Goal: Register for event/course

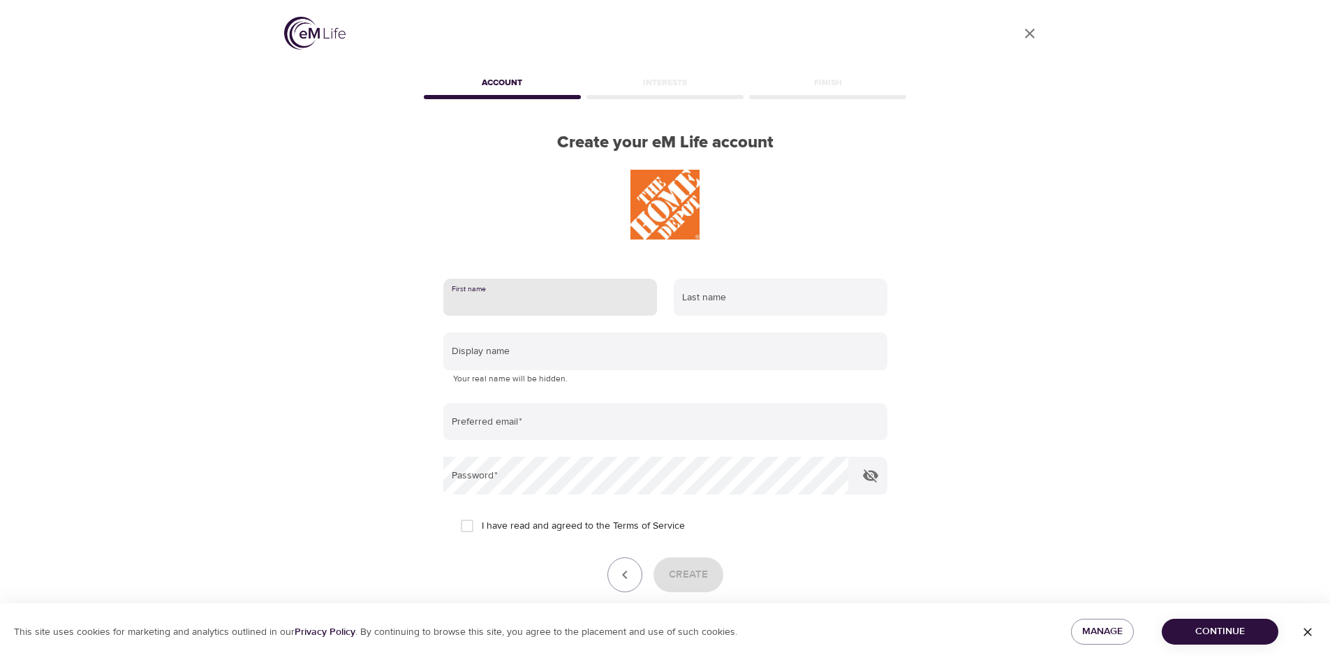
click at [524, 300] on input "text" at bounding box center [550, 298] width 214 height 38
type input "Barbara"
type input "c"
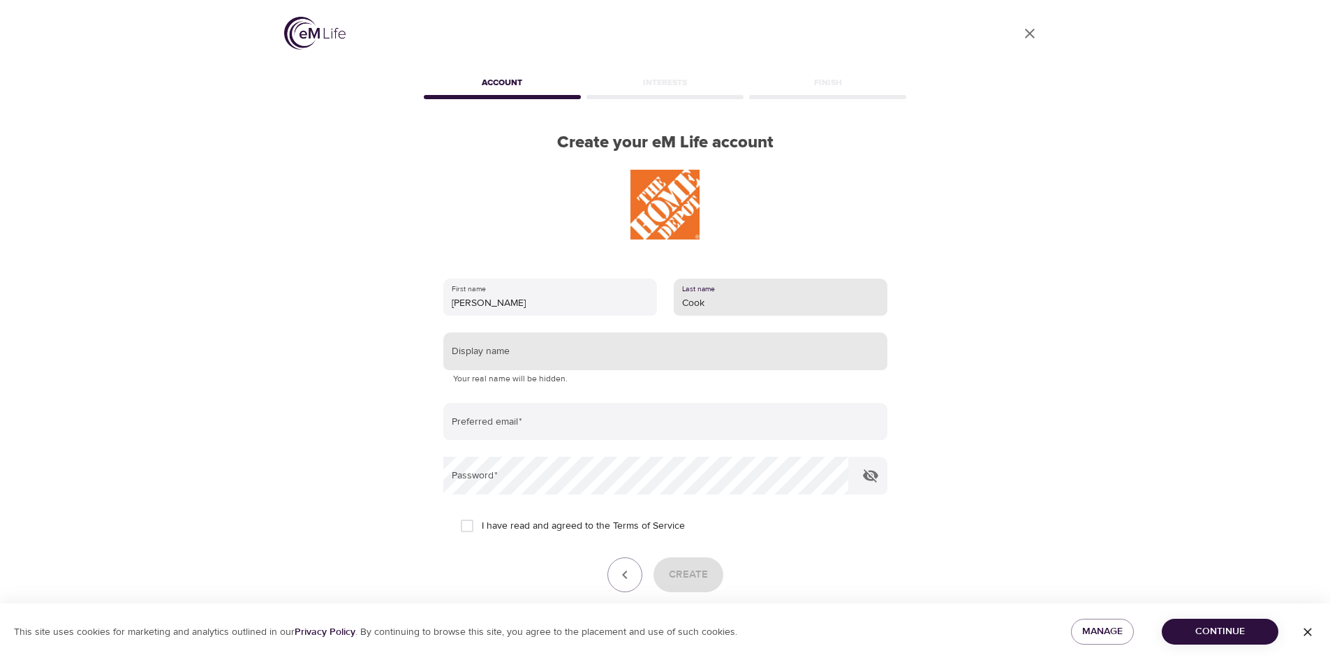
type input "Cook"
click at [545, 349] on input "text" at bounding box center [665, 351] width 444 height 38
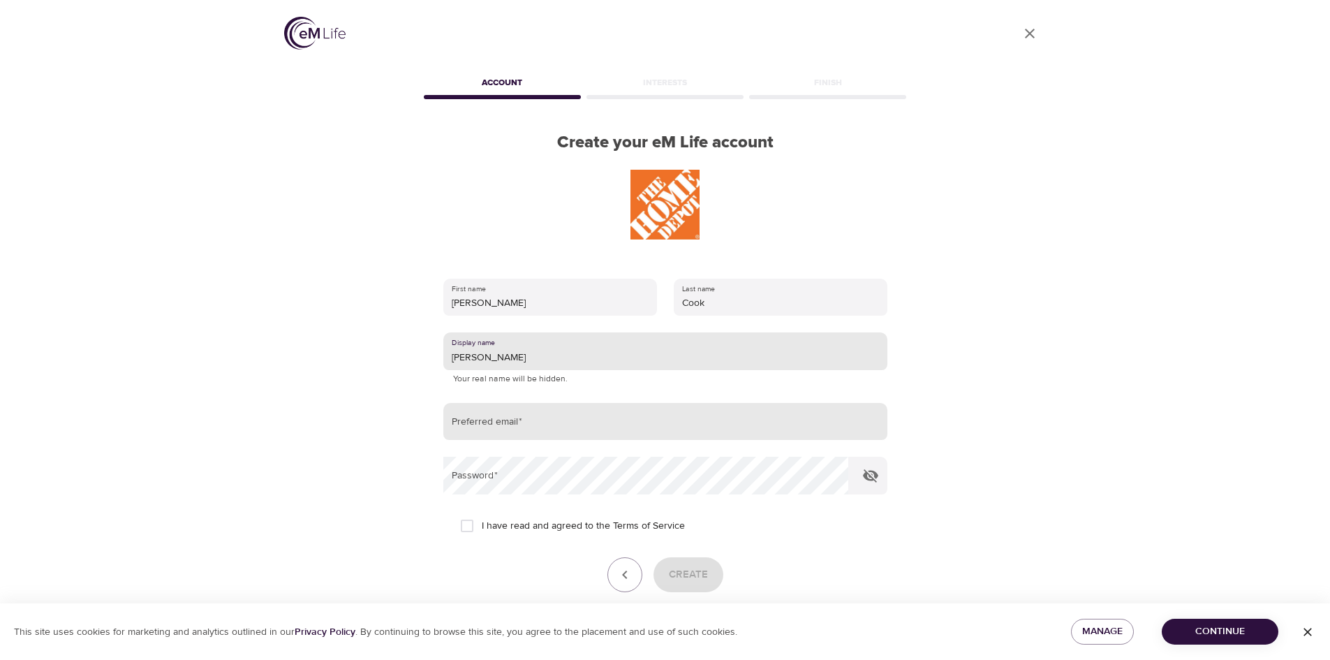
type input "Barb"
click at [529, 417] on input "email" at bounding box center [665, 422] width 444 height 38
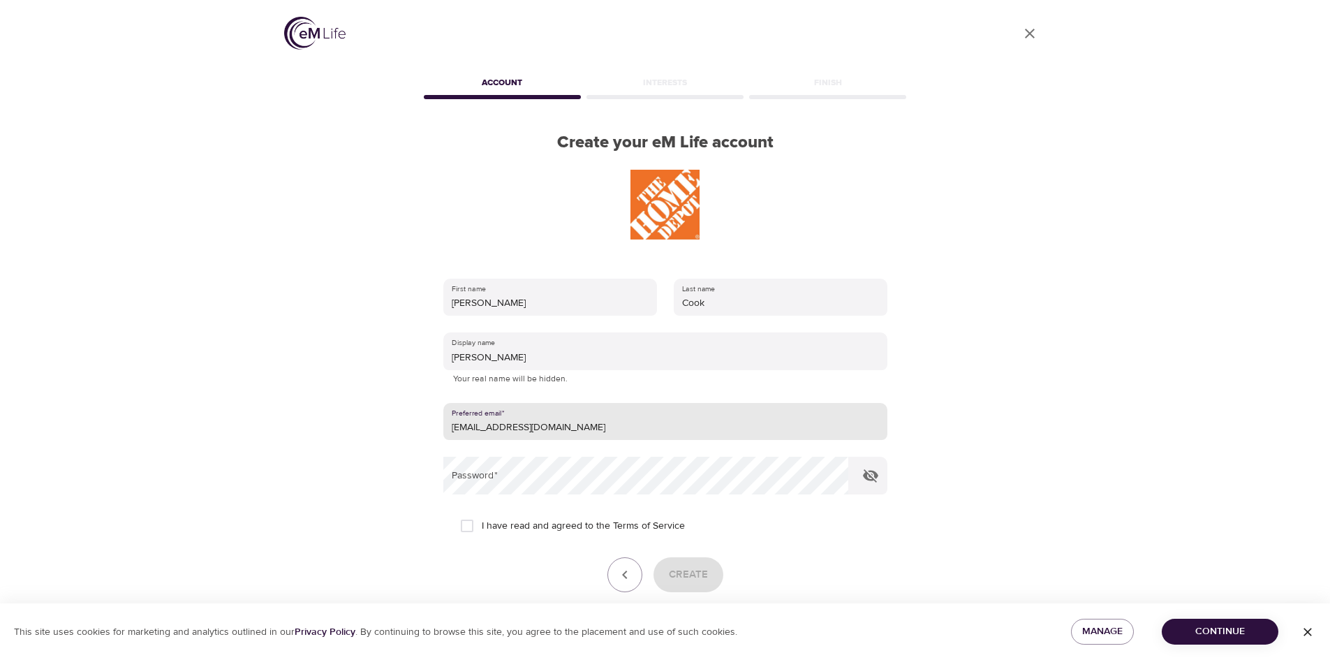
type input "bcookusa66@yahoo.com"
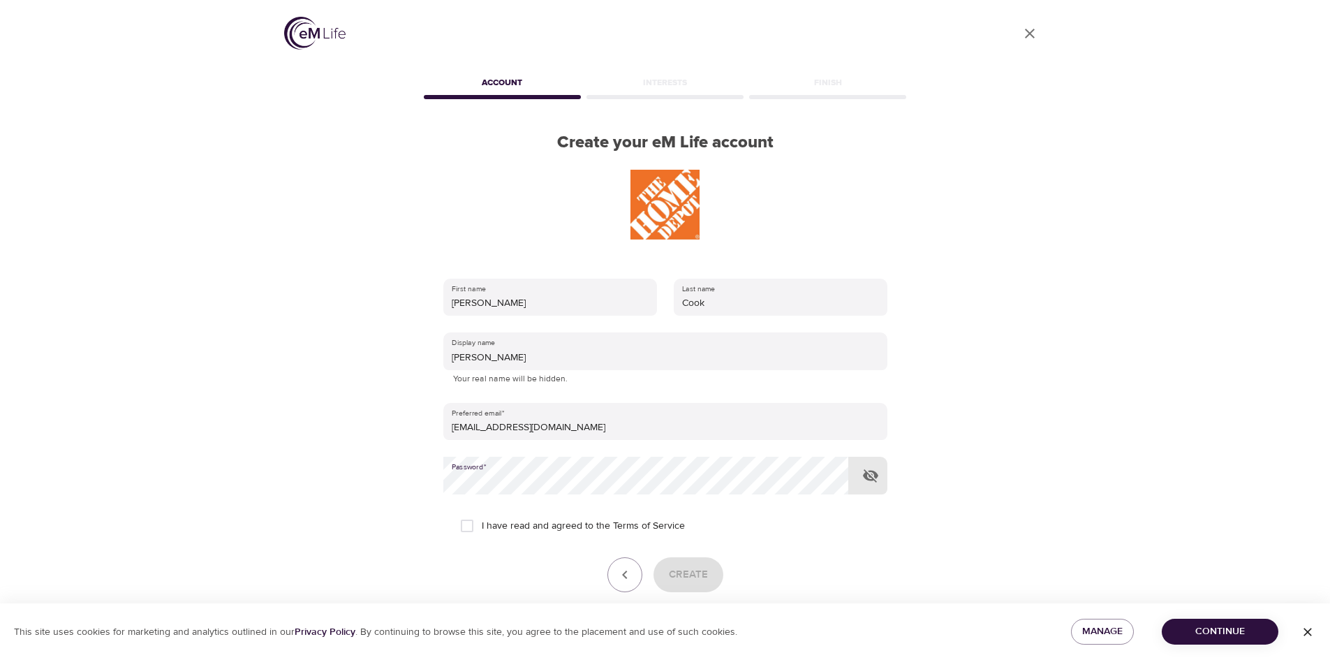
click at [466, 522] on input "I have read and agreed to the Terms of Service" at bounding box center [466, 525] width 29 height 29
checkbox input "true"
click at [699, 577] on span "Create" at bounding box center [688, 575] width 39 height 18
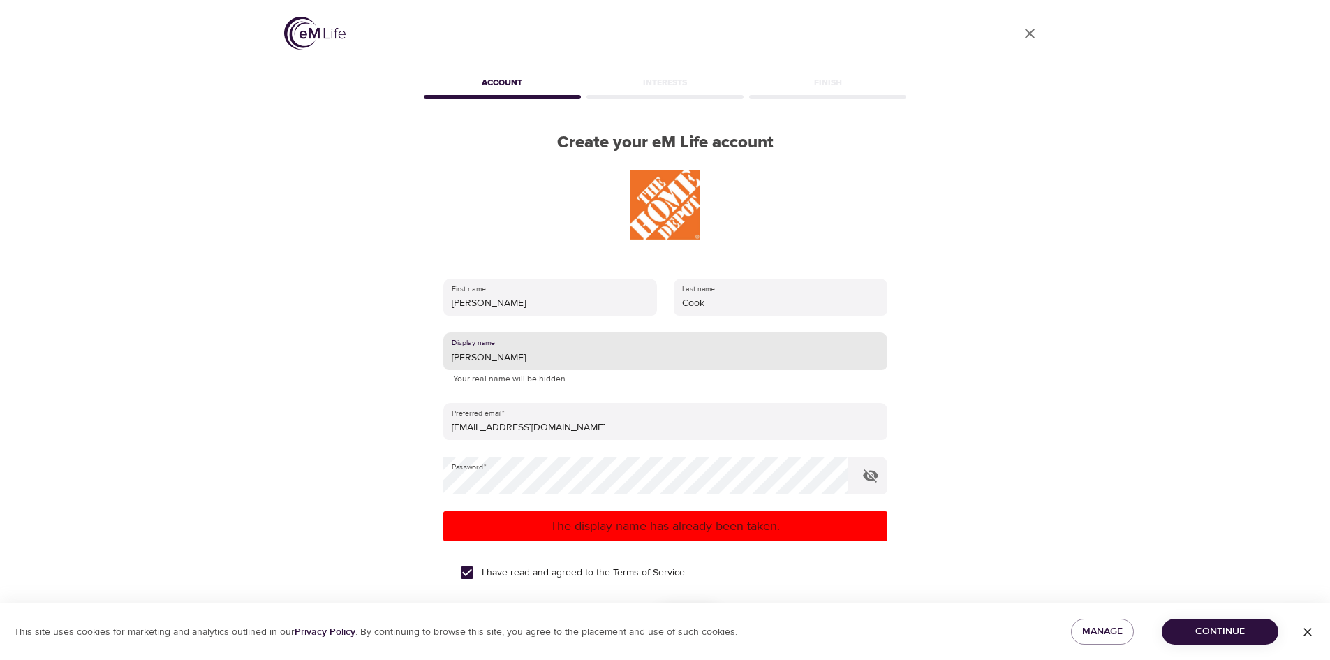
click at [492, 360] on input "Barb" at bounding box center [665, 351] width 444 height 38
click at [676, 530] on p "The display name has already been taken." at bounding box center [665, 526] width 433 height 19
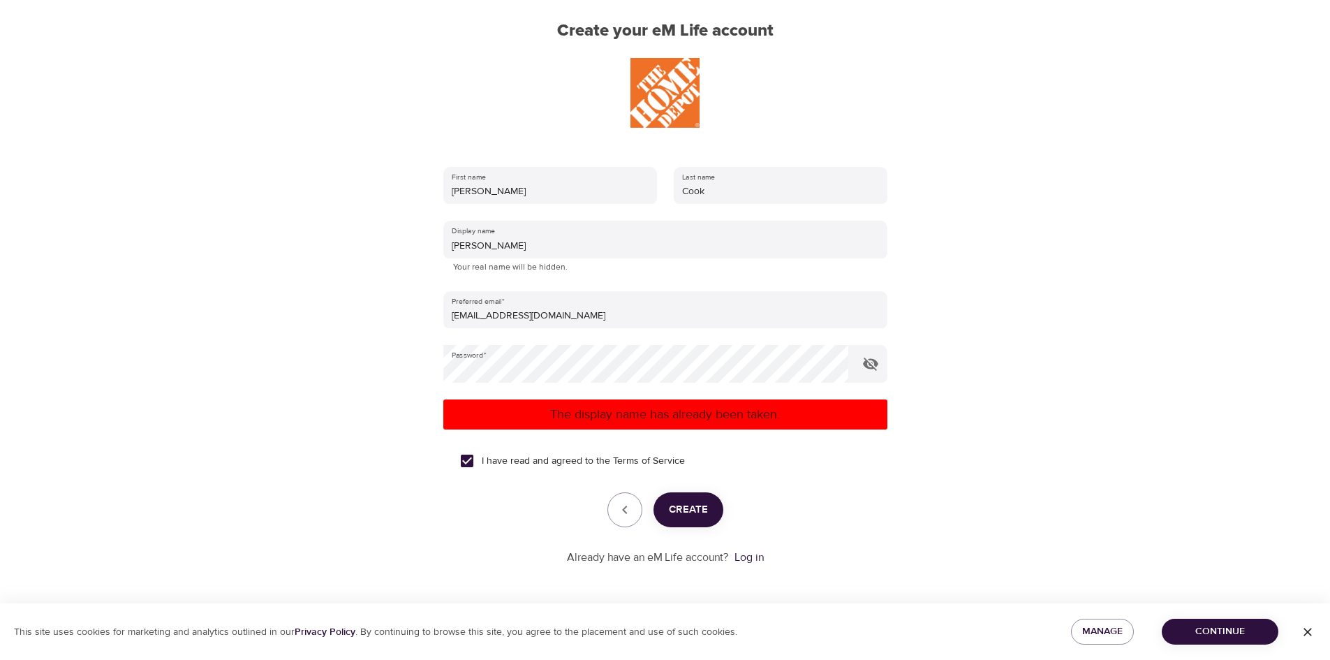
click at [692, 515] on span "Create" at bounding box center [688, 510] width 39 height 18
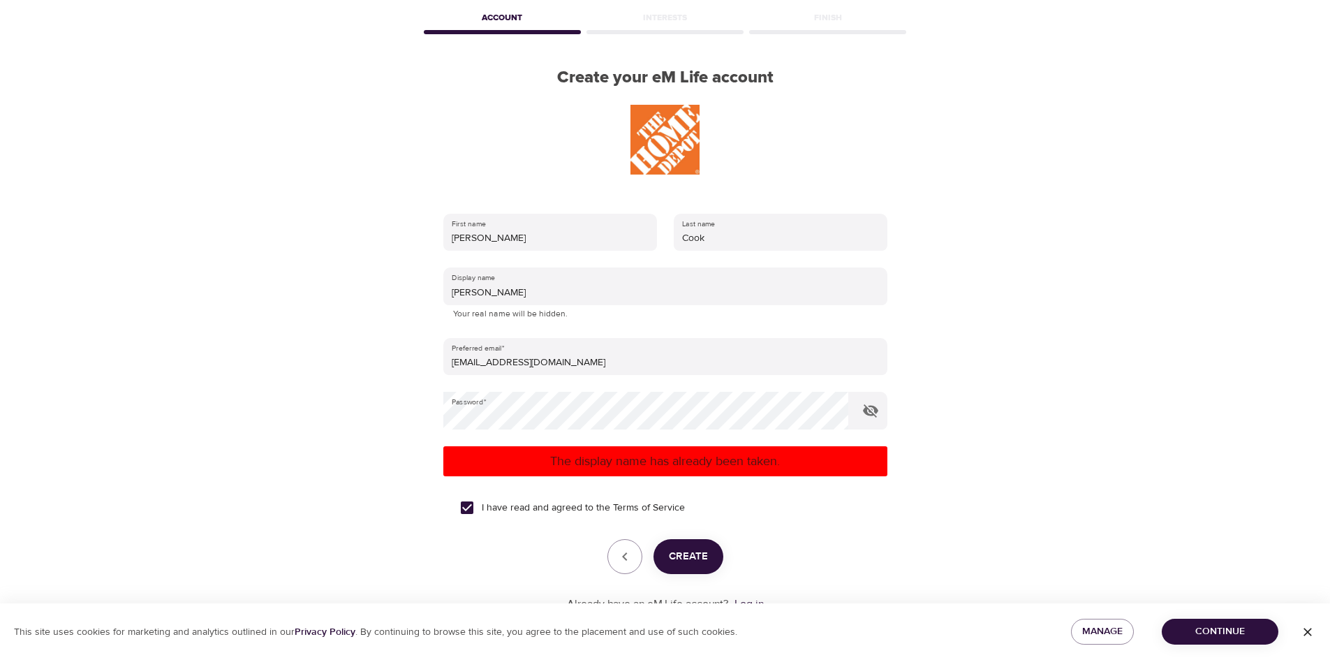
scroll to position [112, 0]
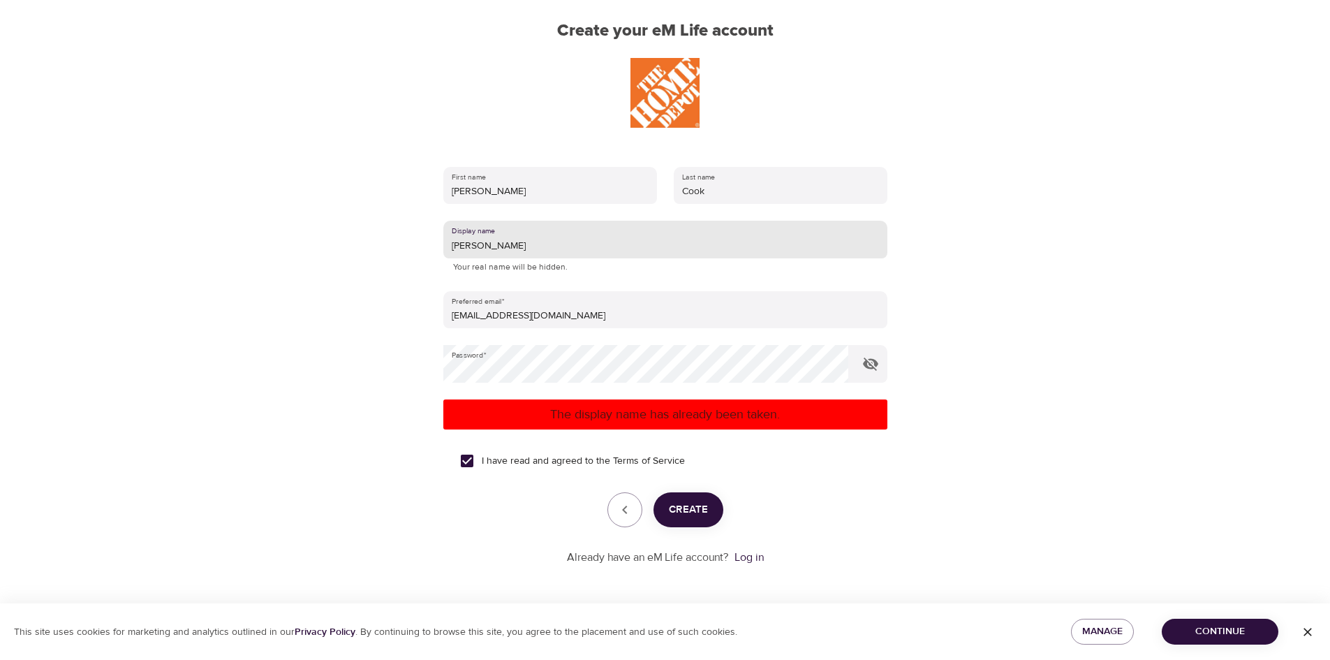
click at [508, 247] on input "Barbara" at bounding box center [665, 240] width 444 height 38
type input "B"
type input "kitchen"
click at [684, 511] on span "Create" at bounding box center [688, 510] width 39 height 18
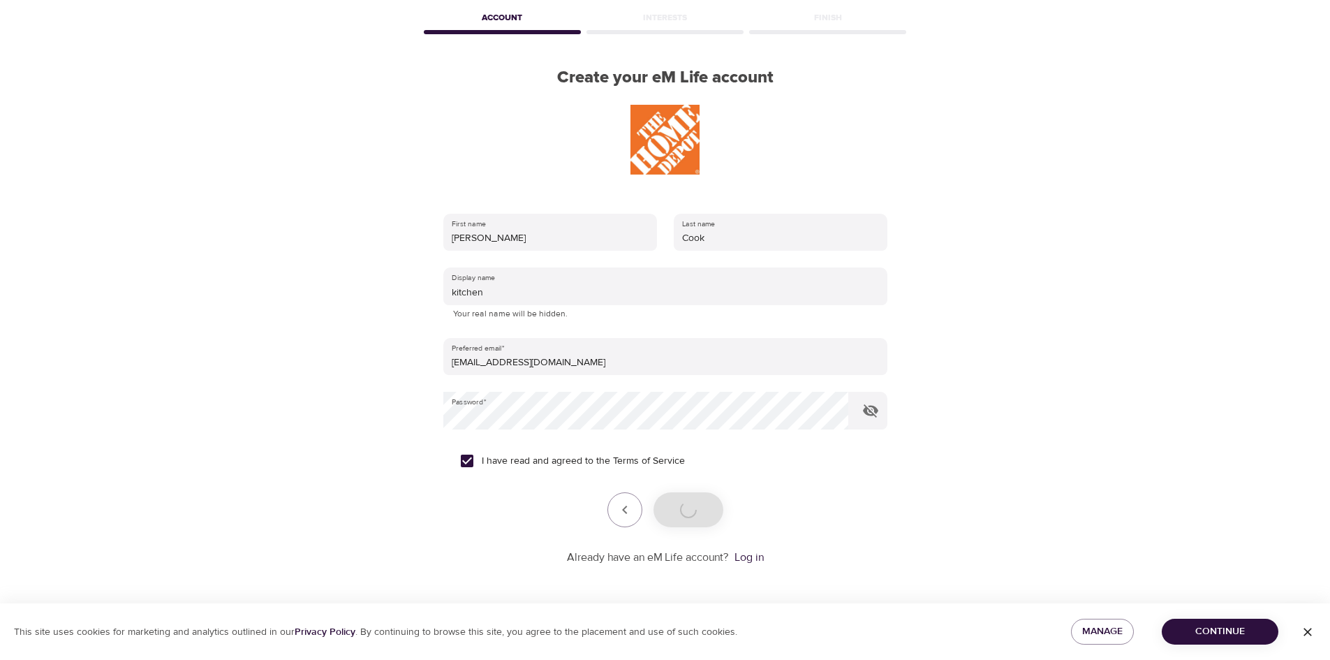
scroll to position [65, 0]
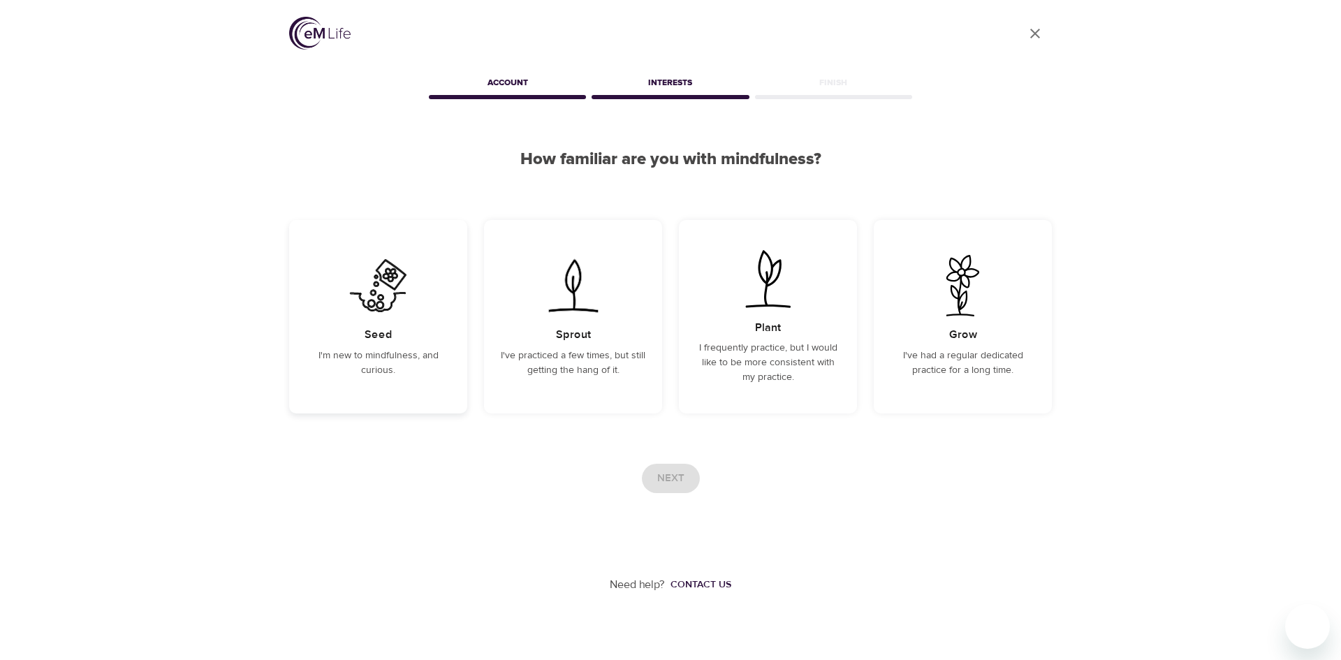
click at [364, 326] on div "Seed I'm new to mindfulness, and curious." at bounding box center [378, 316] width 178 height 193
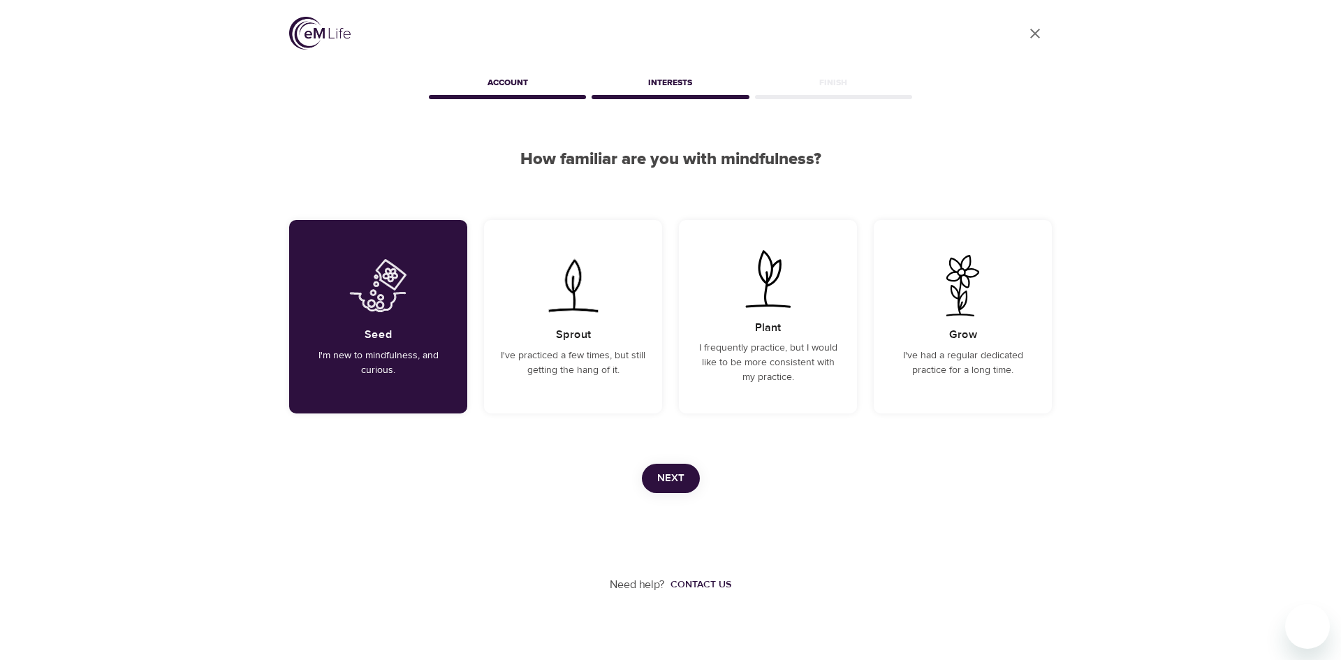
click at [677, 474] on span "Next" at bounding box center [670, 478] width 27 height 18
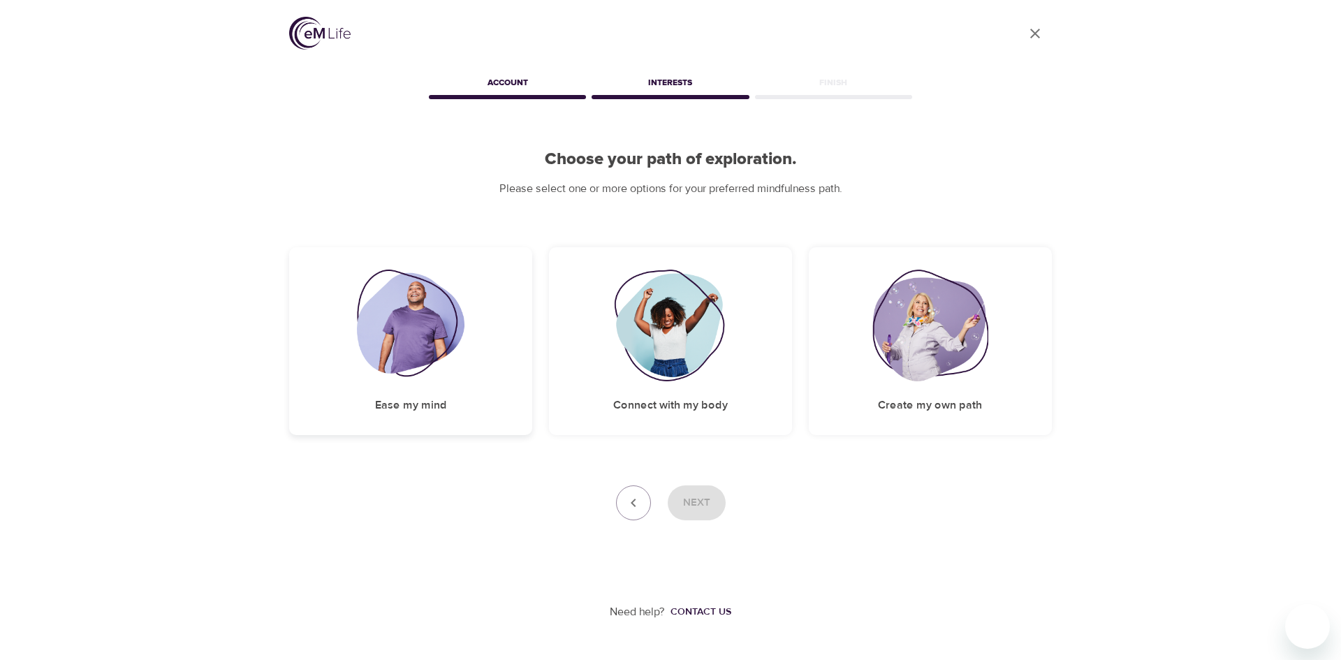
click at [406, 309] on img at bounding box center [411, 325] width 108 height 112
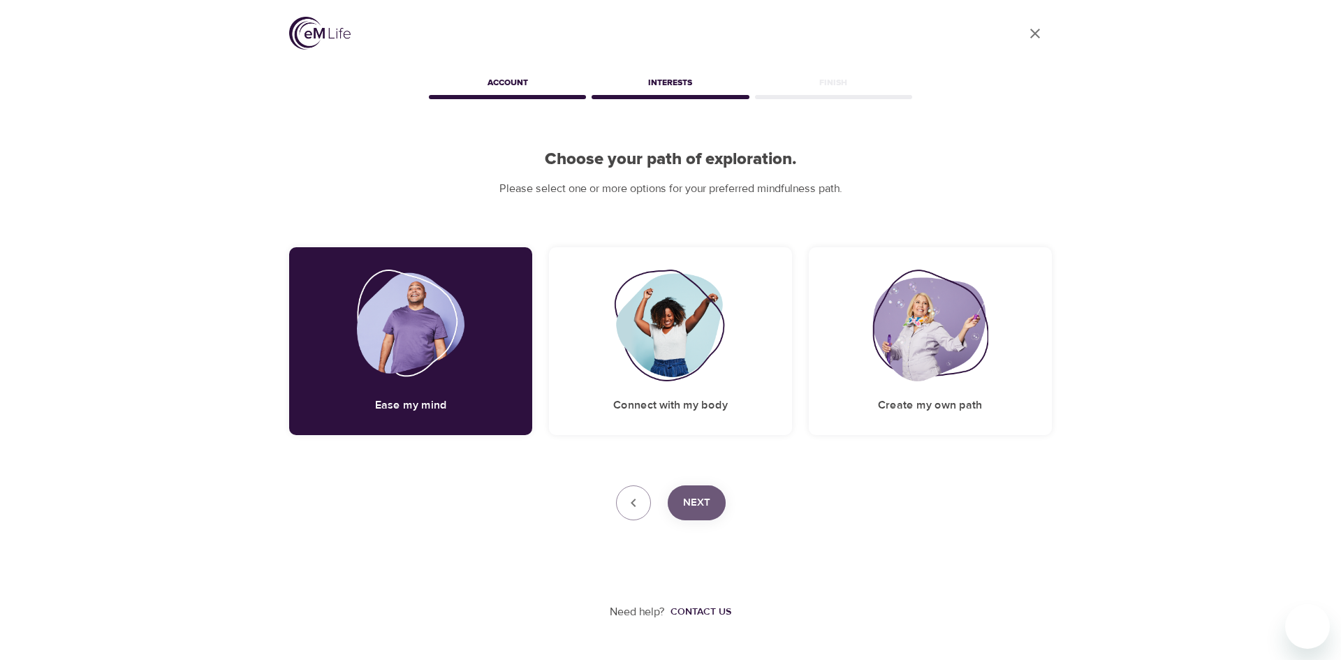
click at [702, 495] on span "Next" at bounding box center [696, 503] width 27 height 18
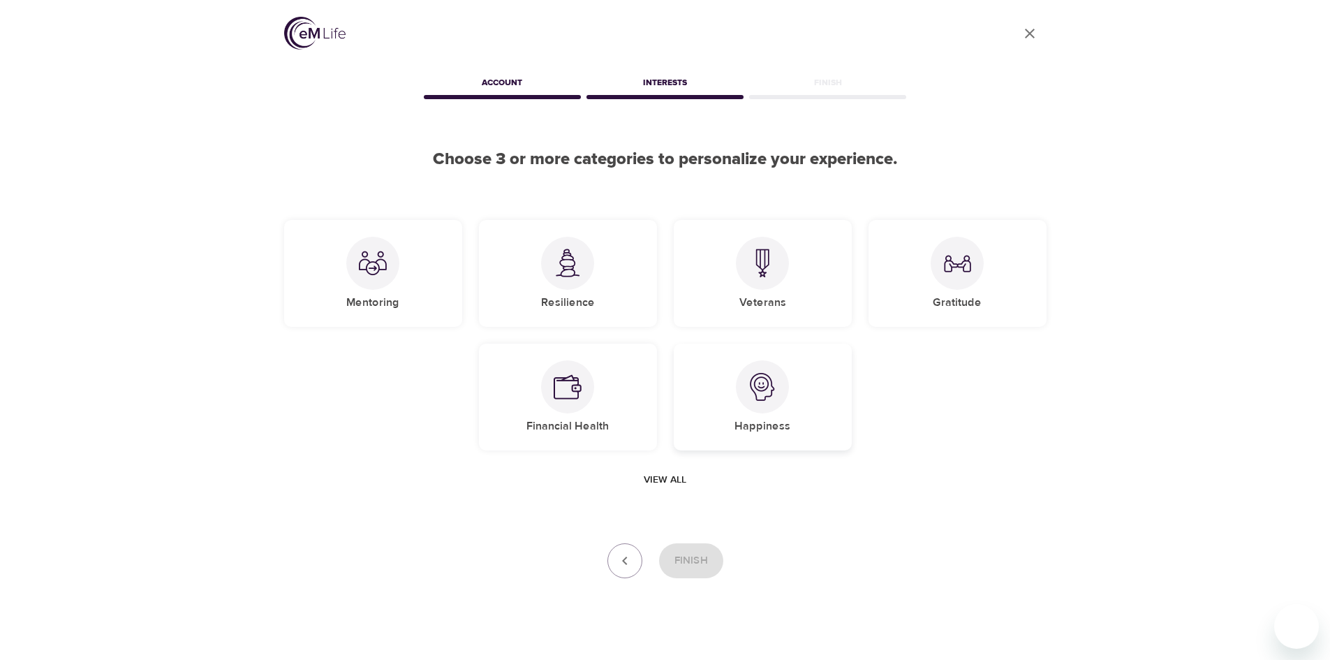
click at [762, 379] on img at bounding box center [762, 387] width 28 height 28
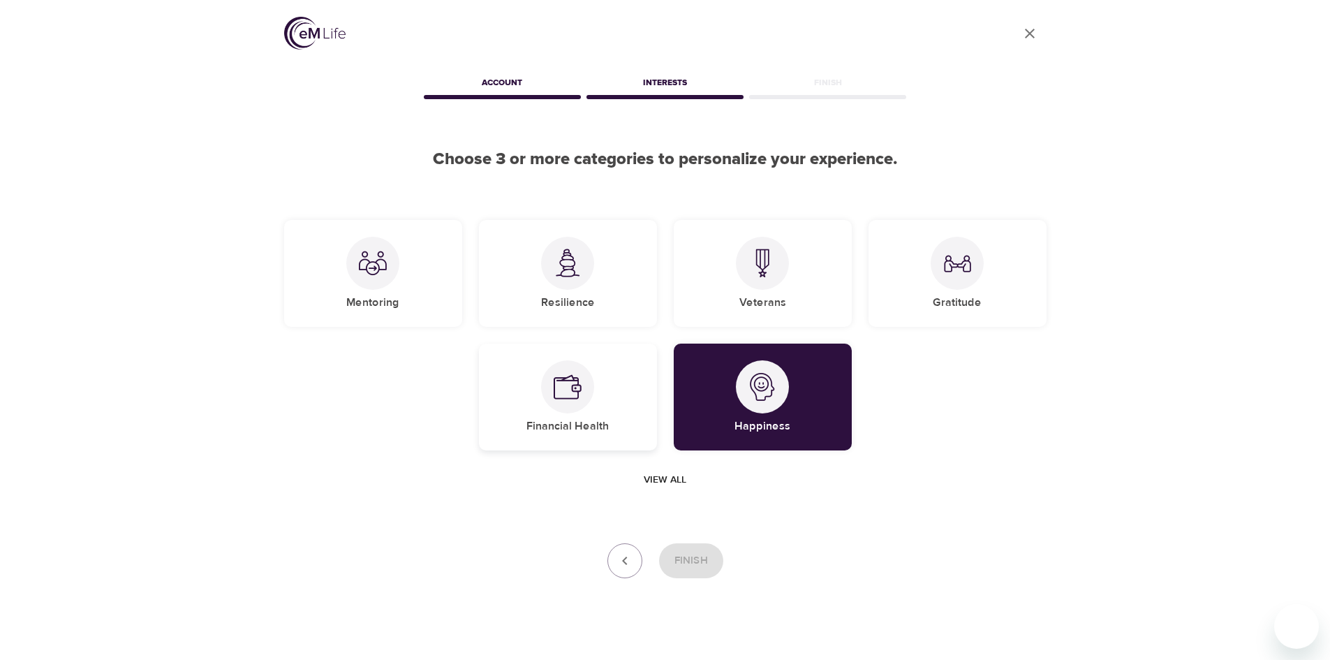
click at [554, 380] on img at bounding box center [568, 387] width 28 height 28
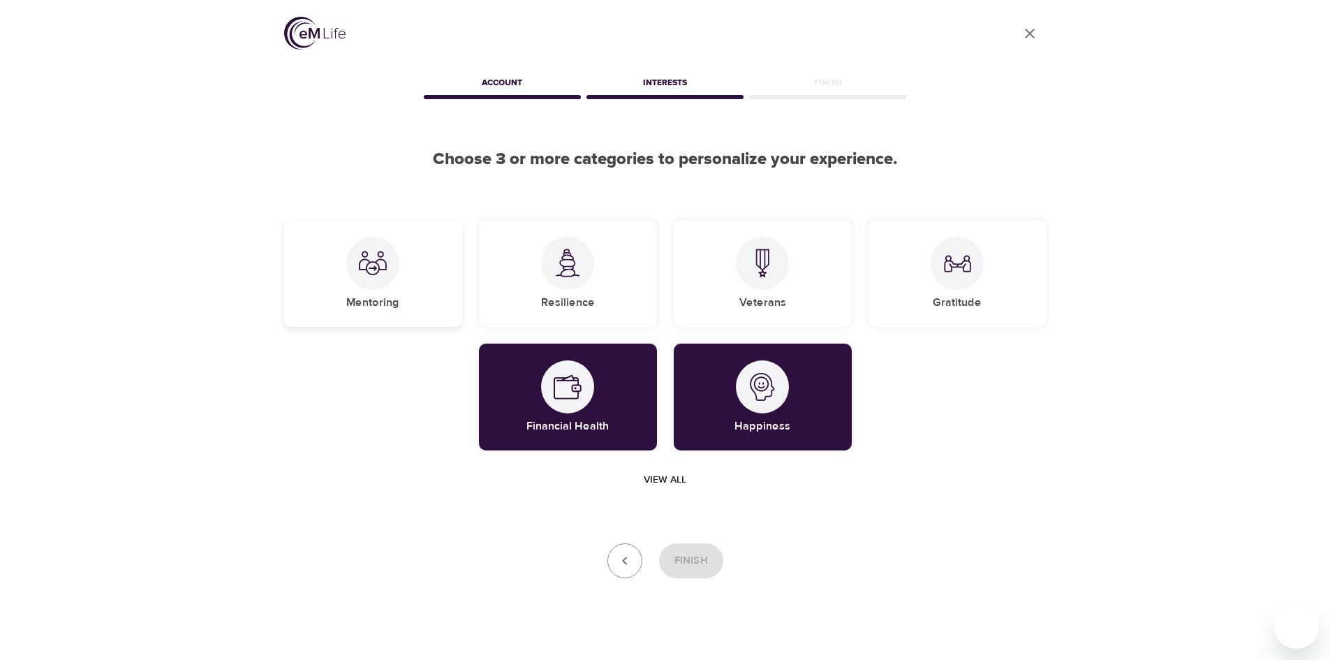
click at [382, 258] on img at bounding box center [373, 263] width 28 height 28
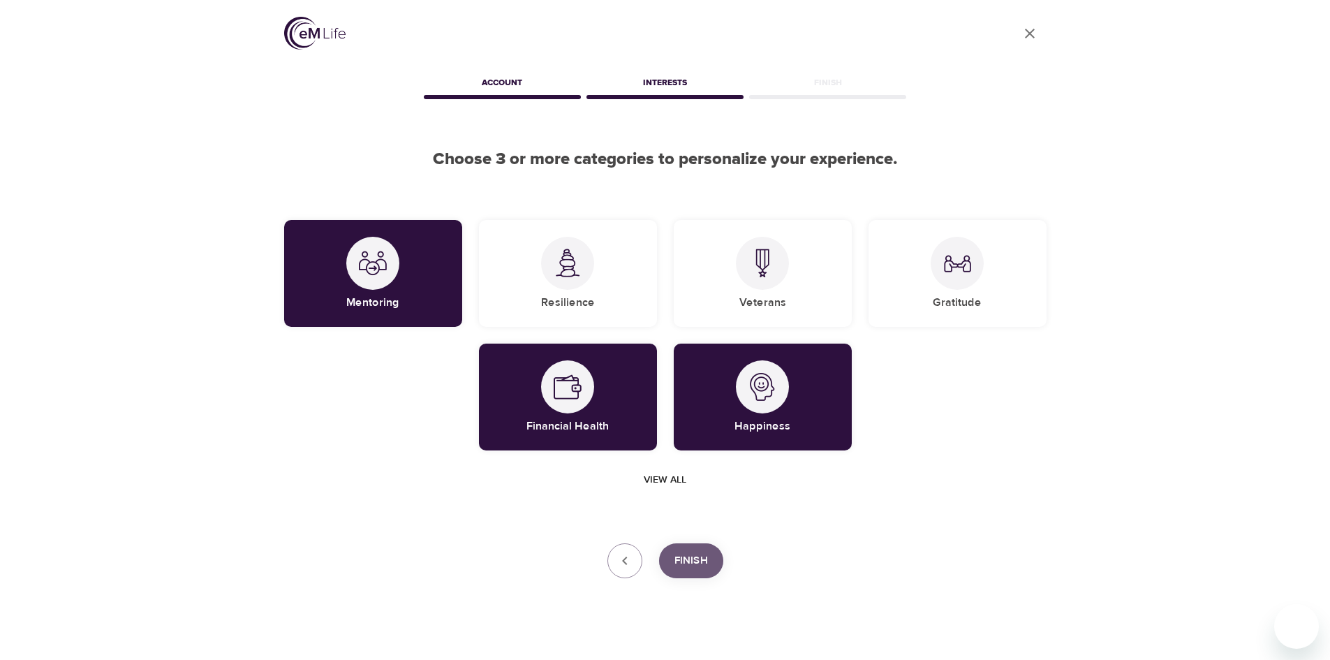
click at [693, 565] on span "Finish" at bounding box center [691, 561] width 34 height 18
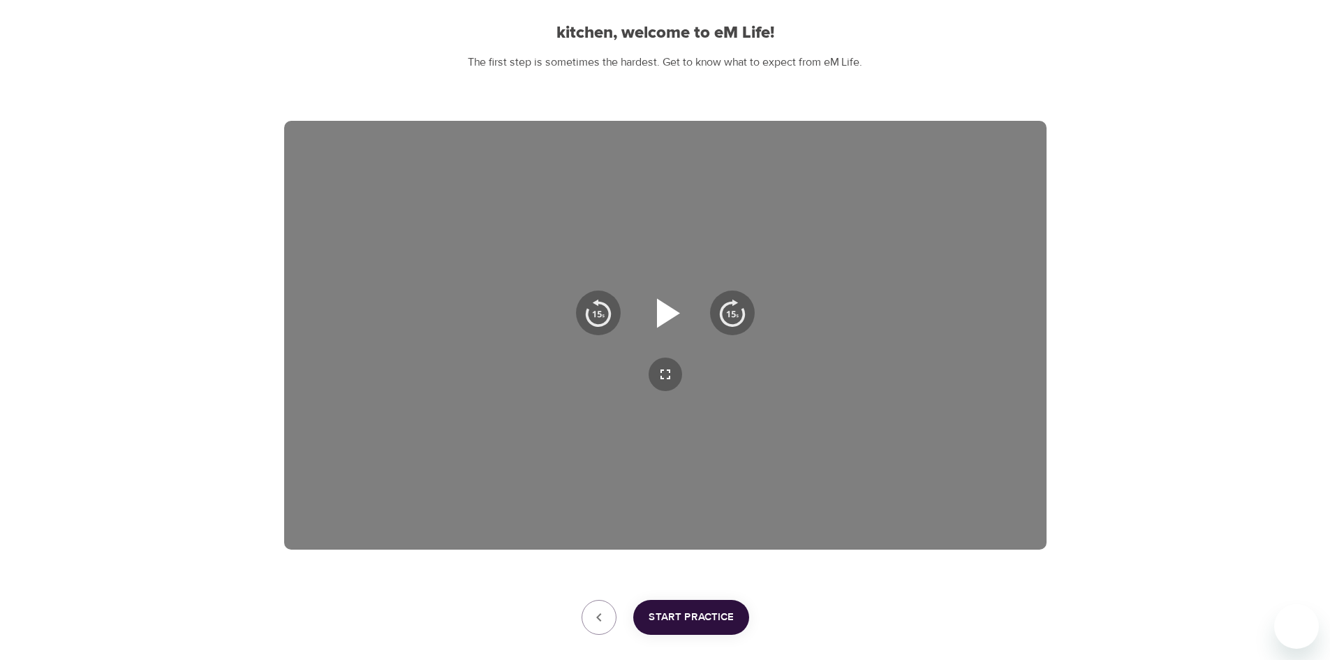
scroll to position [140, 0]
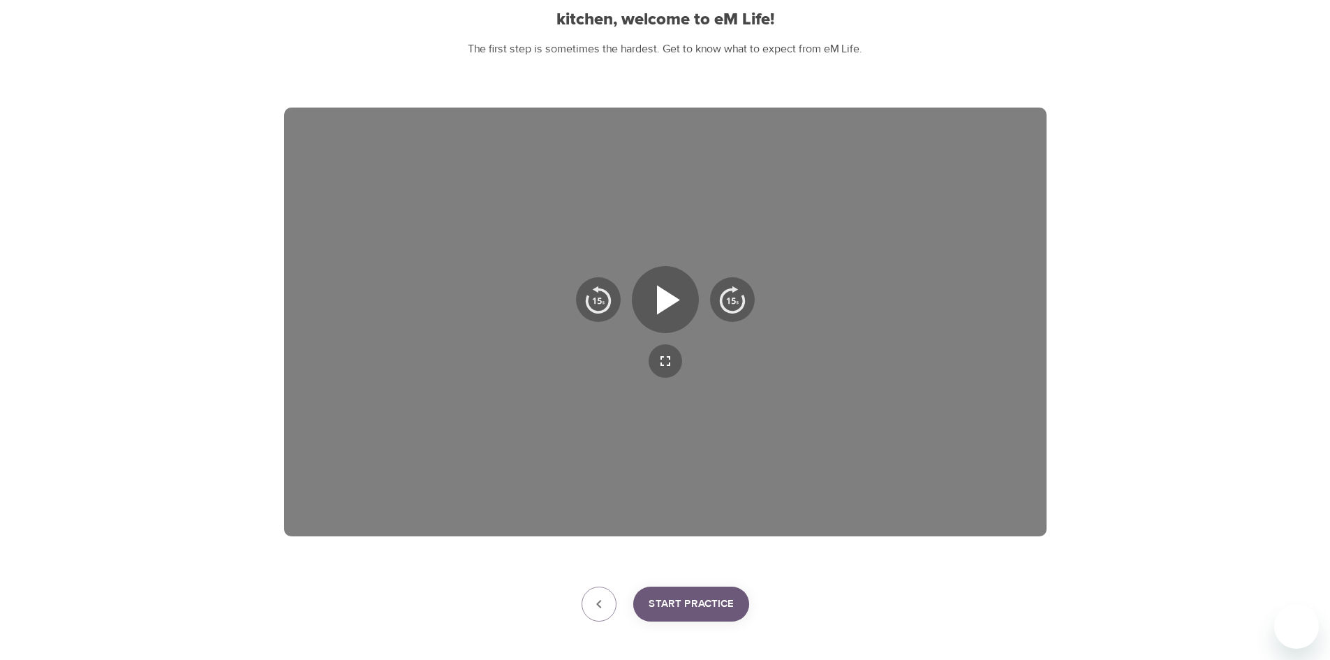
click at [714, 598] on span "Start Practice" at bounding box center [691, 604] width 85 height 18
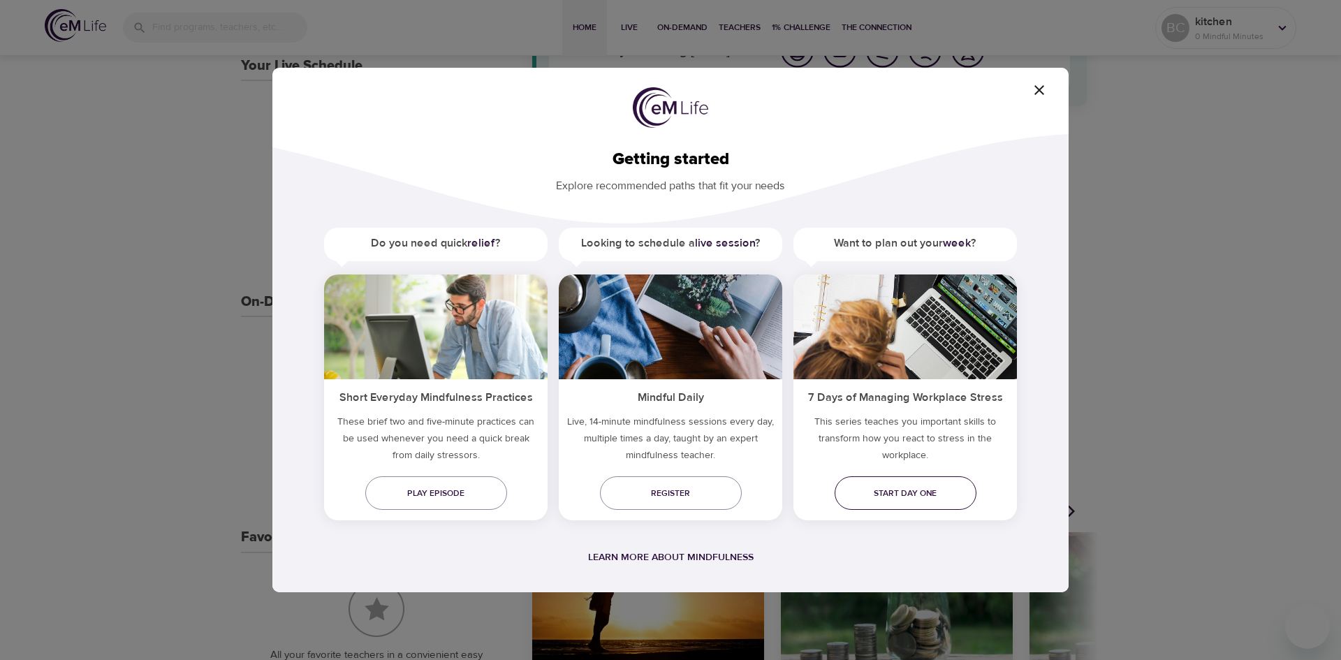
click at [880, 495] on span "Start day one" at bounding box center [905, 493] width 119 height 15
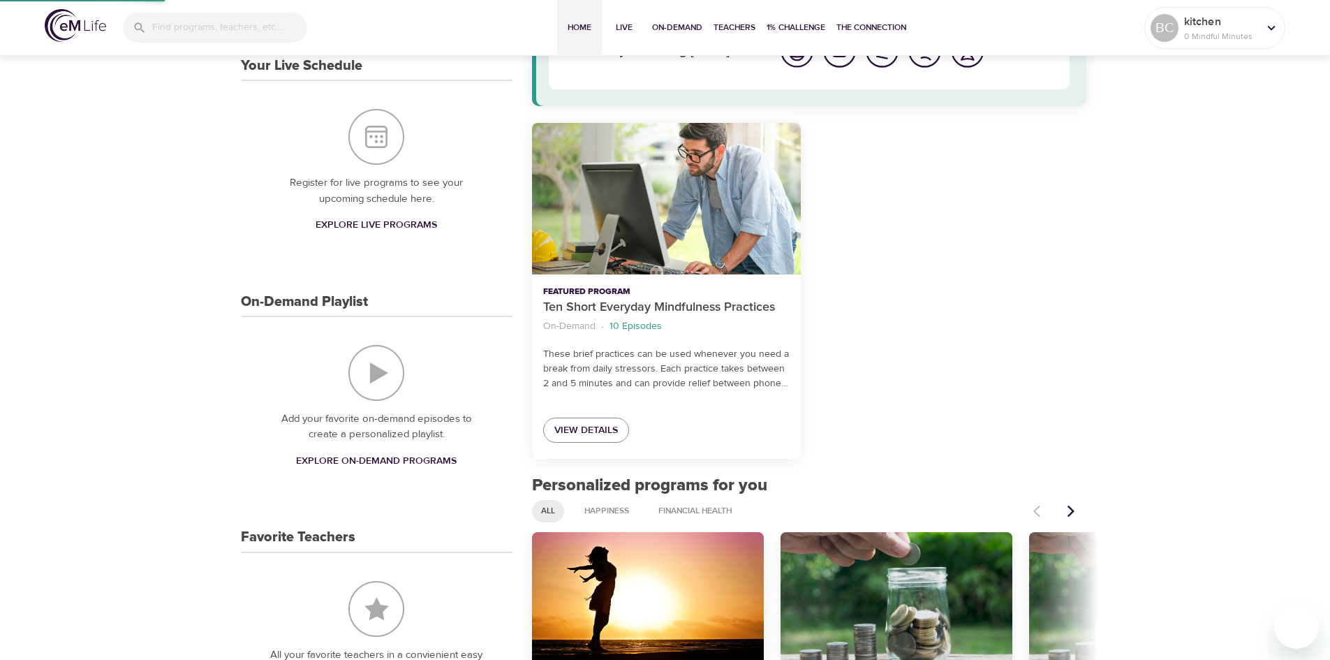
scroll to position [83, 0]
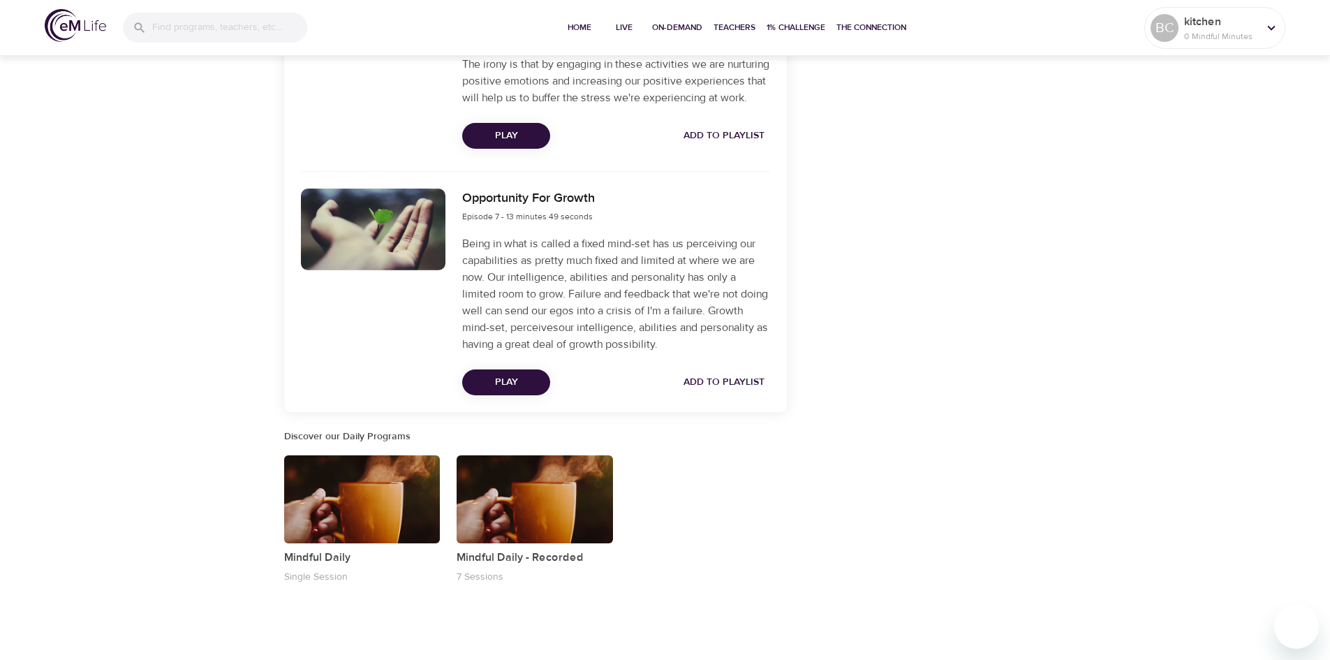
scroll to position [2021, 0]
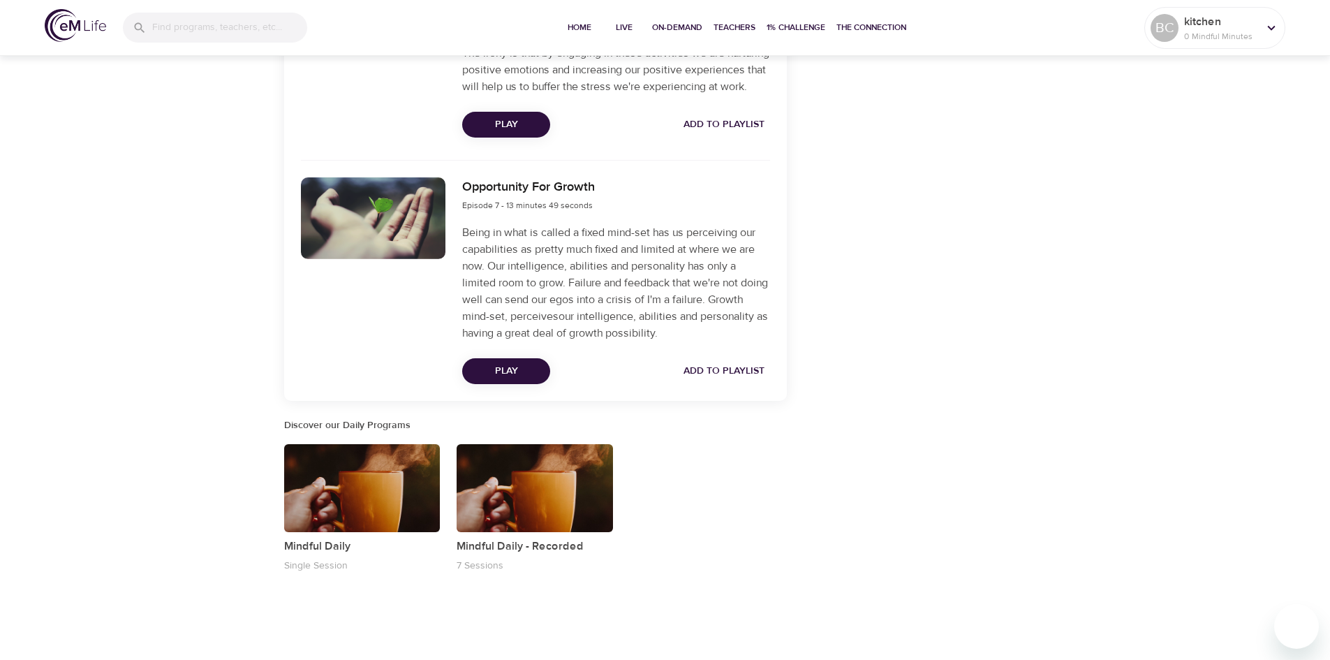
click at [332, 508] on div "button" at bounding box center [362, 488] width 156 height 88
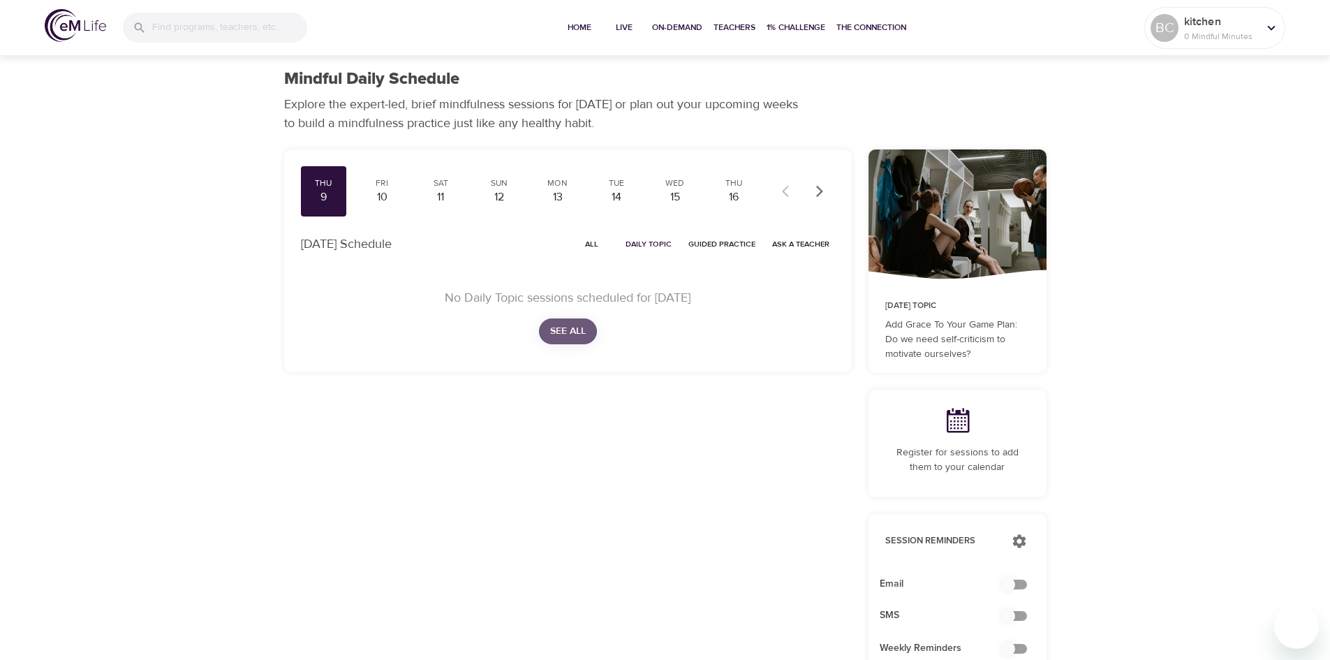
click at [573, 327] on span "See All" at bounding box center [568, 331] width 36 height 17
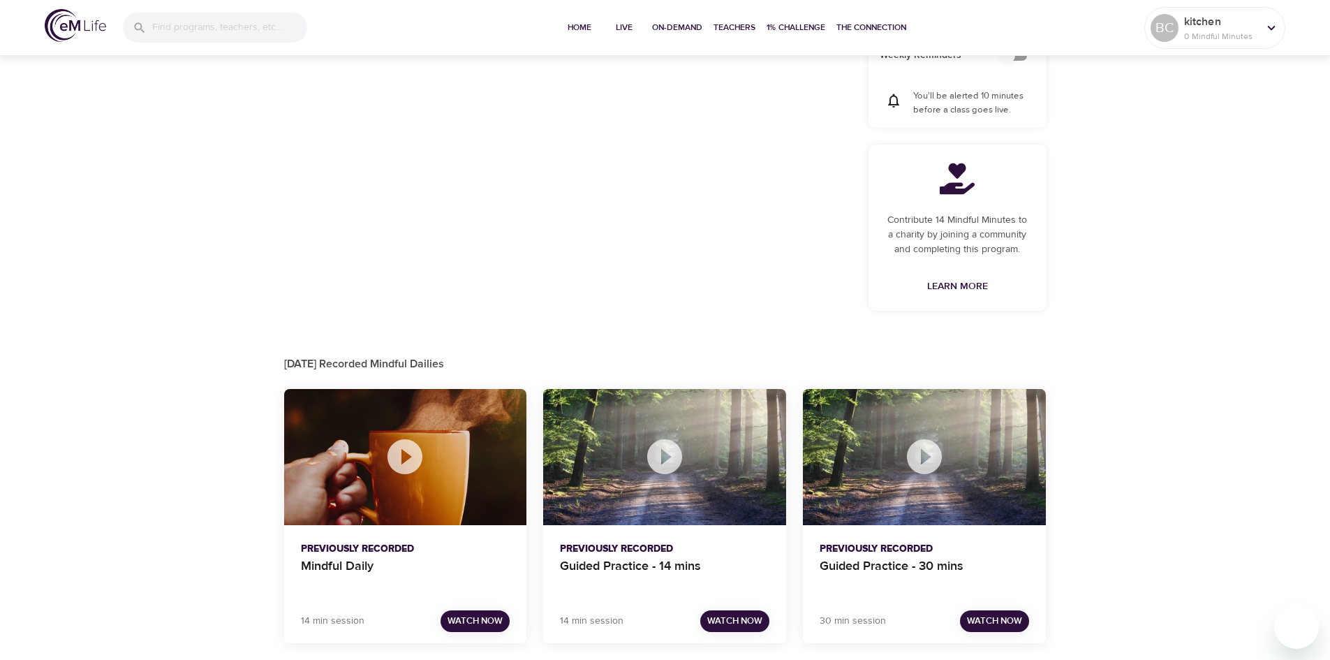
scroll to position [596, 0]
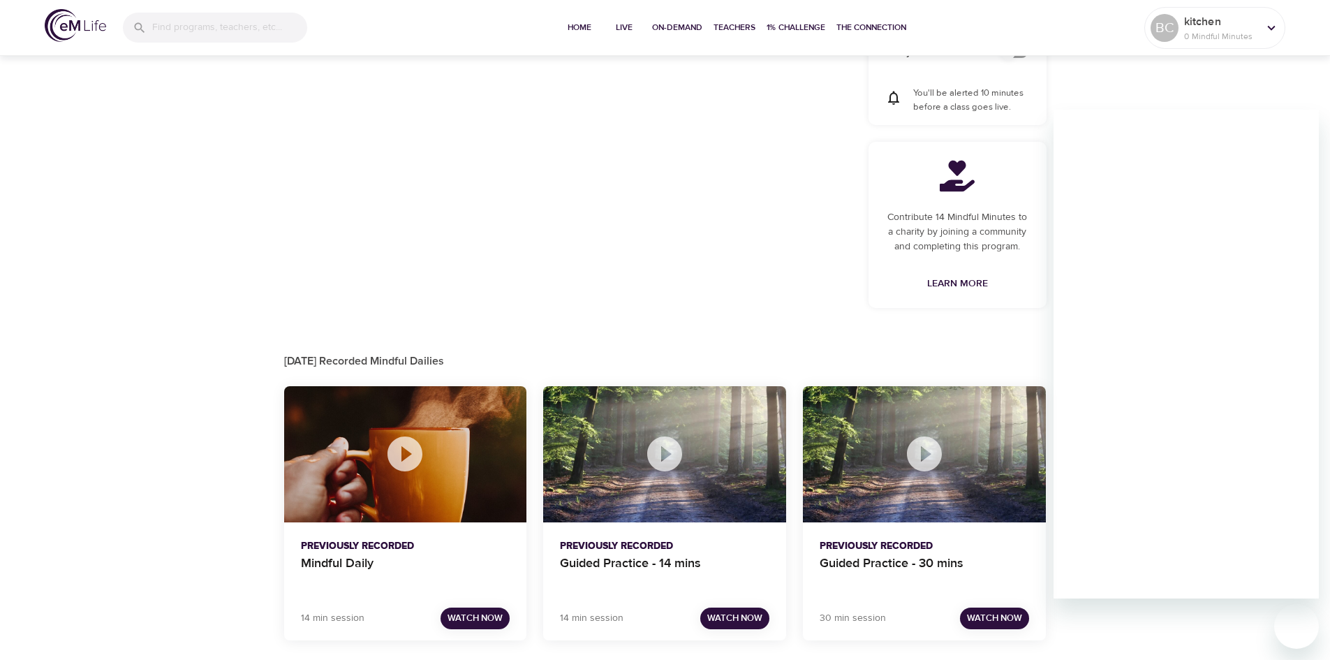
click at [1262, 29] on div at bounding box center [1271, 27] width 21 height 21
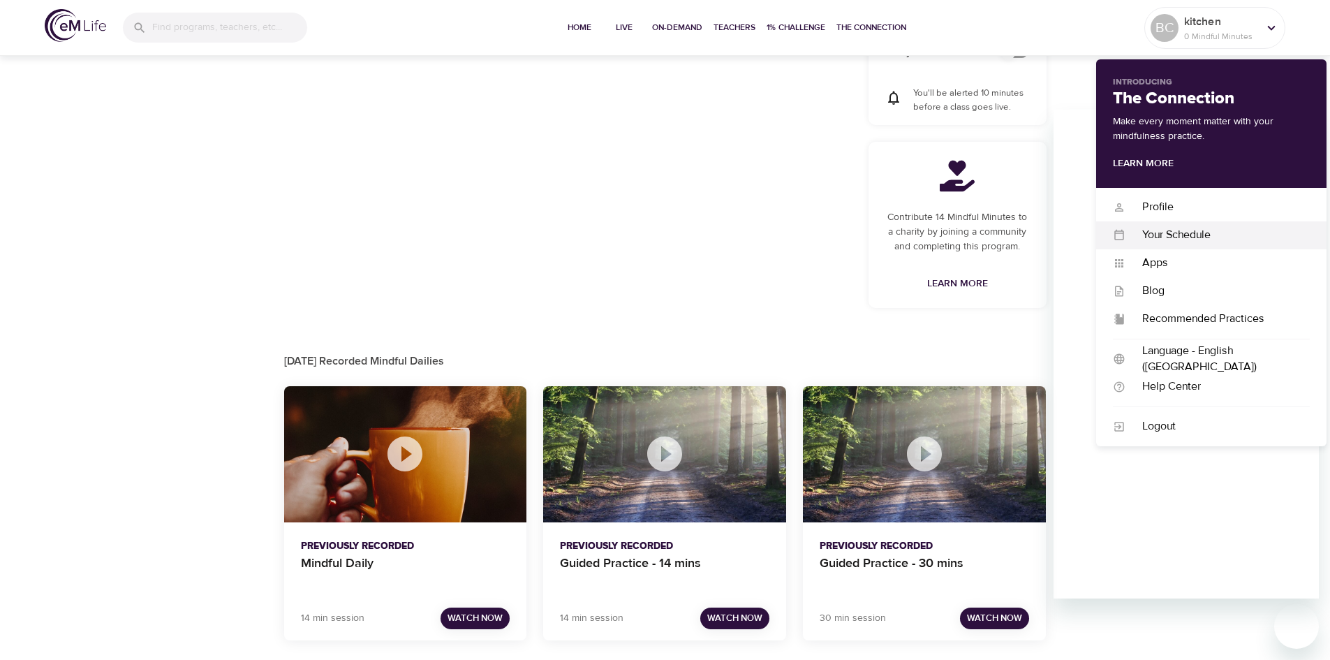
click at [1176, 236] on div "Your Schedule" at bounding box center [1217, 235] width 184 height 16
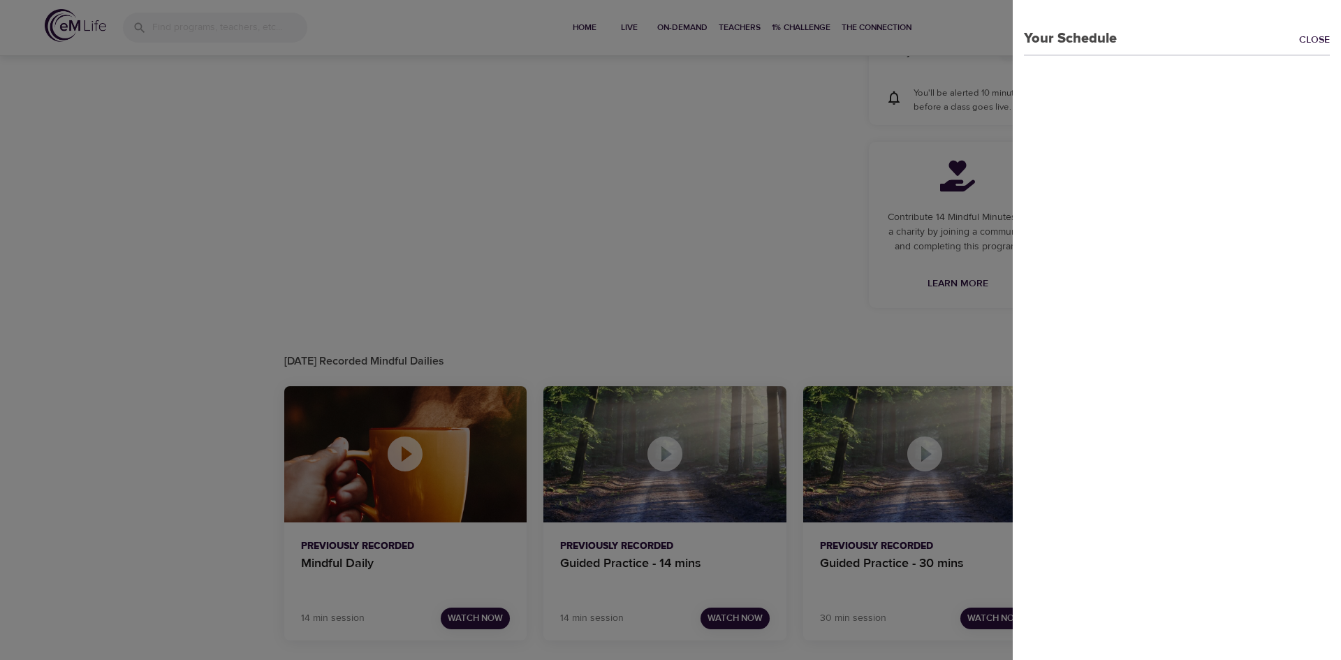
click at [1176, 236] on div "Your Schedule Close" at bounding box center [1176, 330] width 328 height 660
click at [740, 291] on div at bounding box center [670, 330] width 1341 height 660
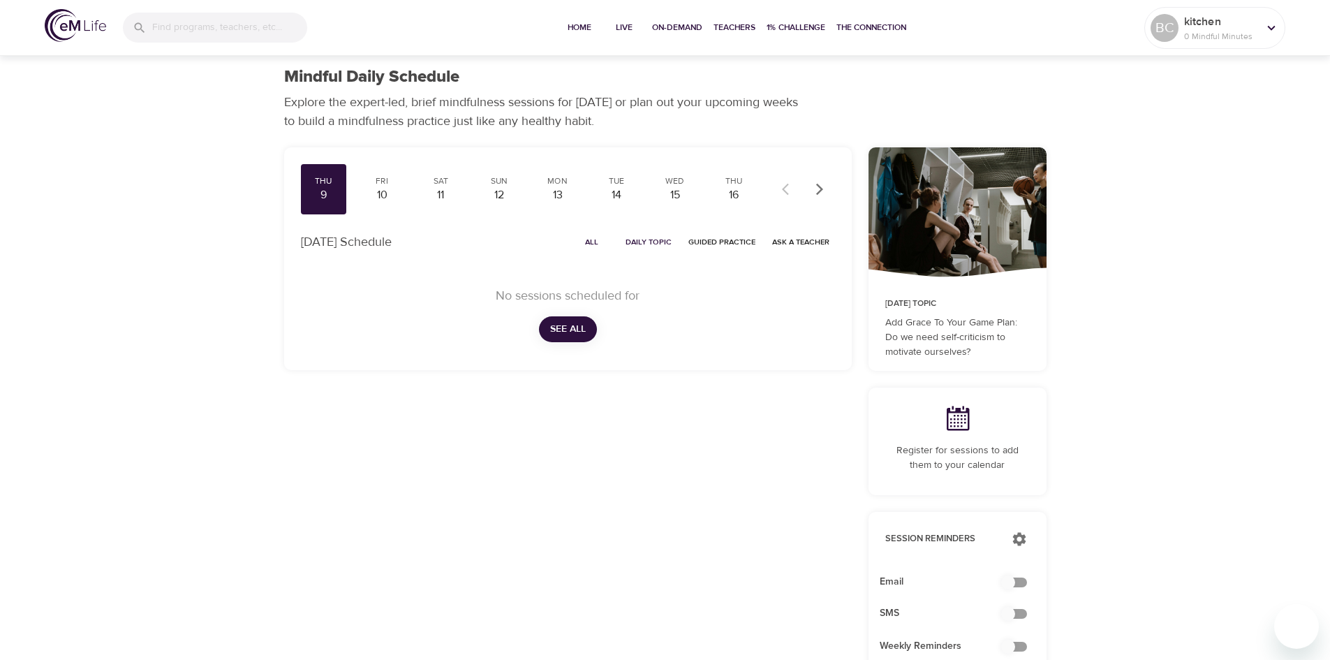
scroll to position [0, 0]
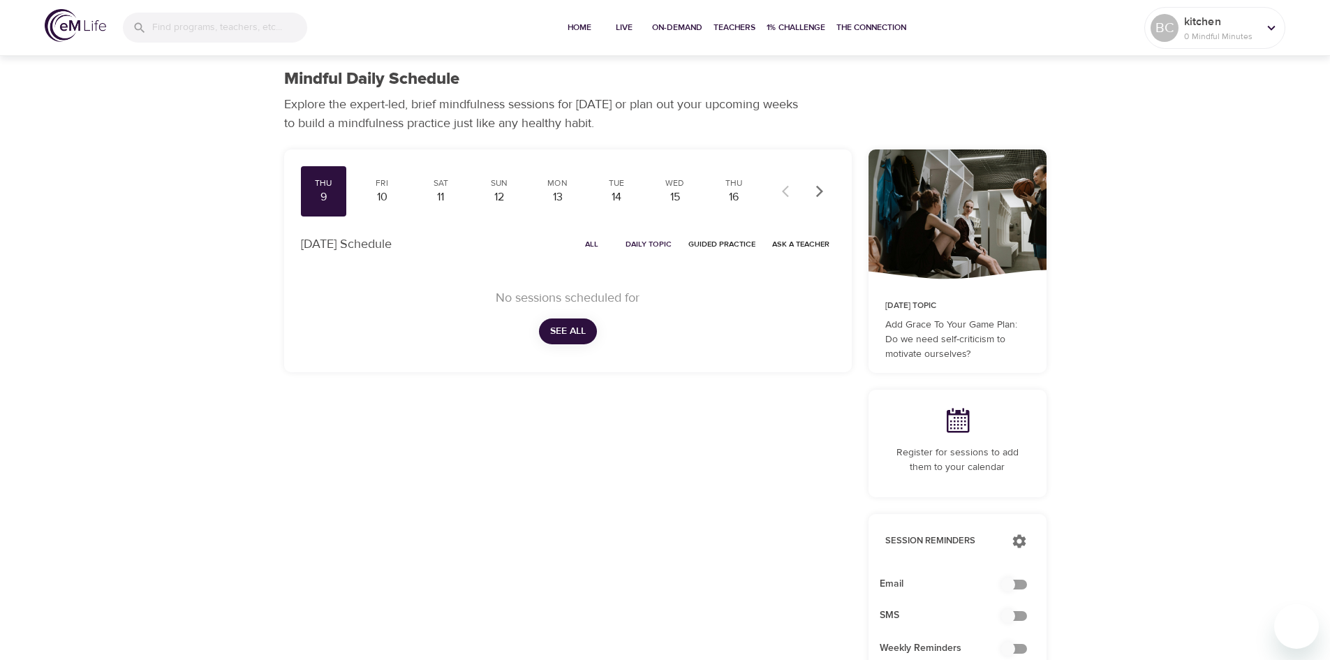
click at [716, 241] on span "Guided Practice" at bounding box center [721, 243] width 67 height 13
click at [548, 335] on button "See All" at bounding box center [568, 331] width 58 height 26
click at [144, 24] on icon at bounding box center [140, 28] width 14 height 14
click at [1271, 27] on icon at bounding box center [1271, 27] width 15 height 15
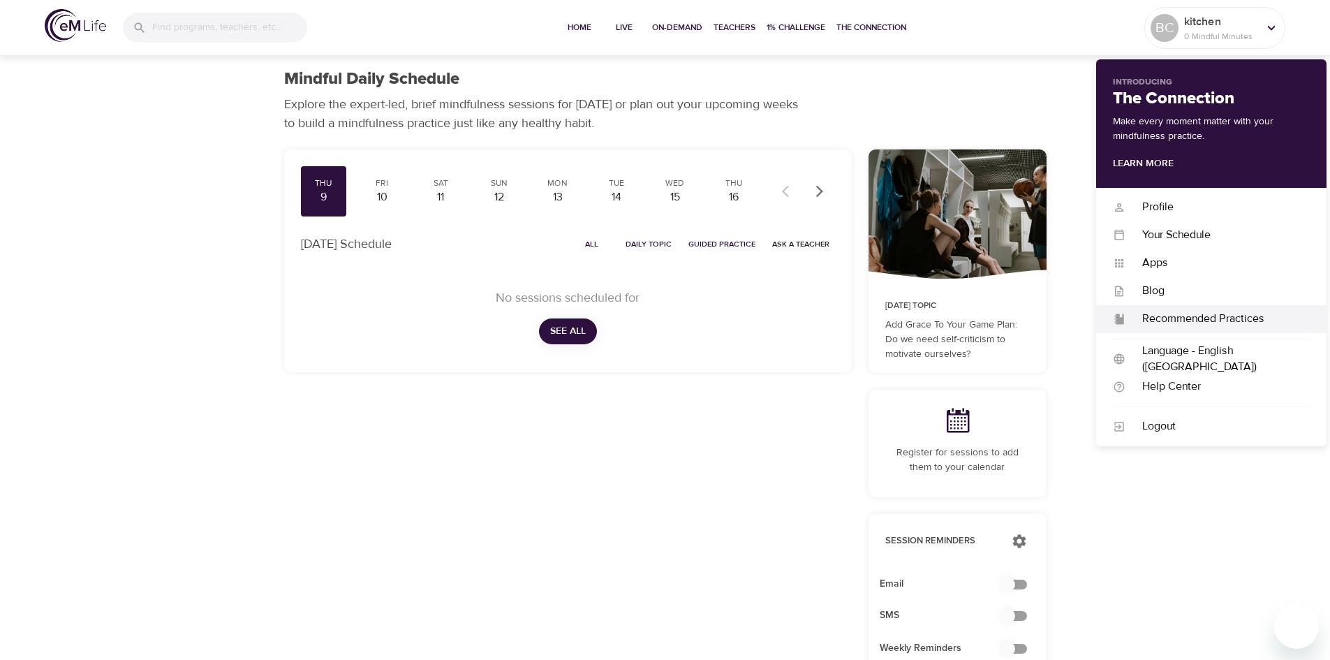
click at [1245, 319] on div "Recommended Practices" at bounding box center [1217, 319] width 184 height 16
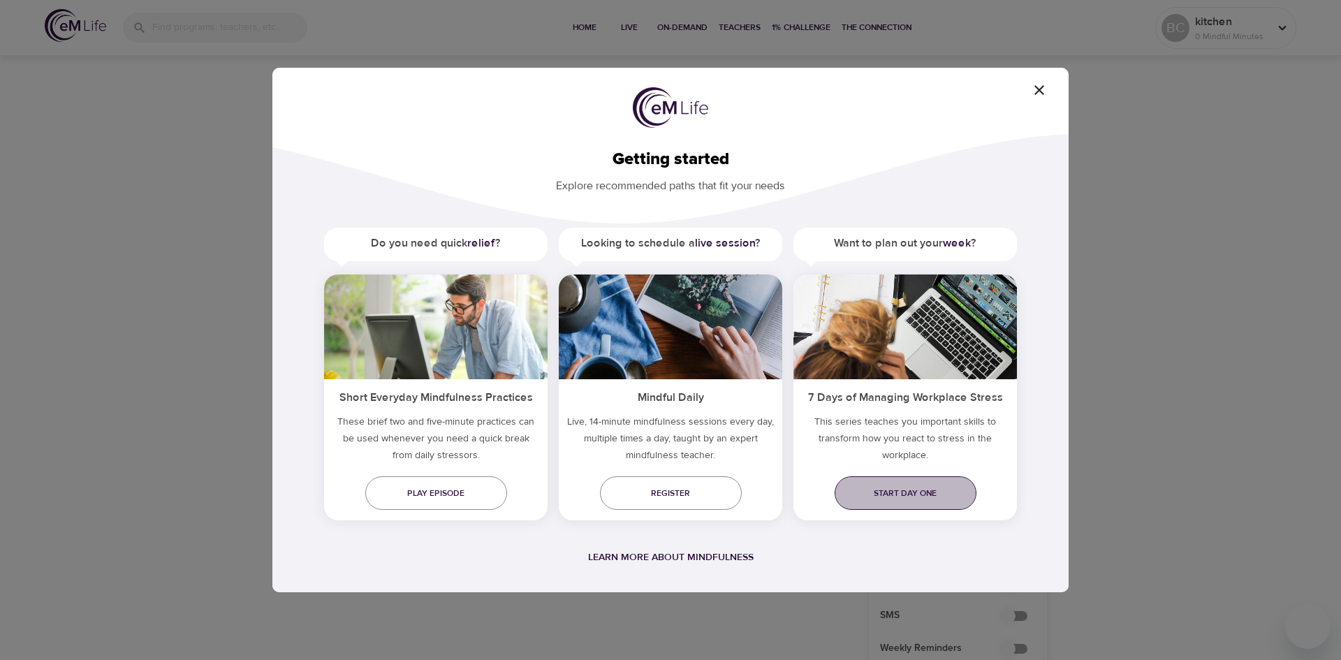
click at [912, 492] on span "Start day one" at bounding box center [905, 493] width 119 height 15
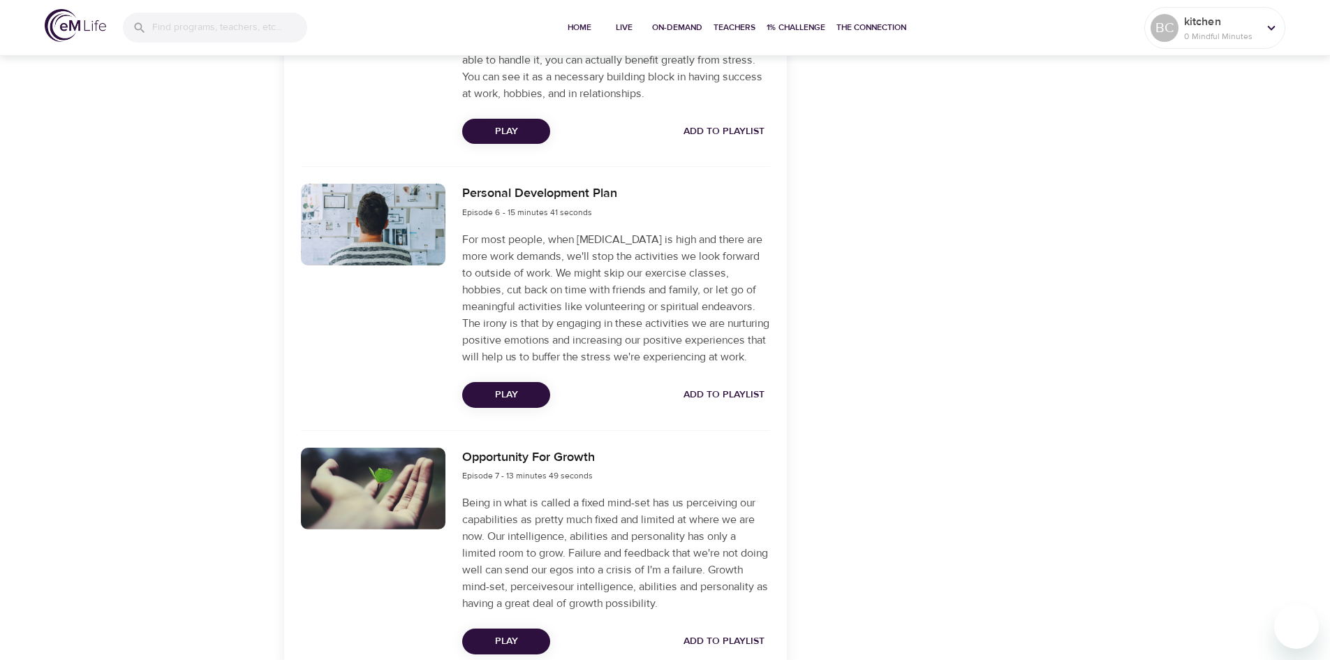
scroll to position [1602, 0]
